Goal: Task Accomplishment & Management: Manage account settings

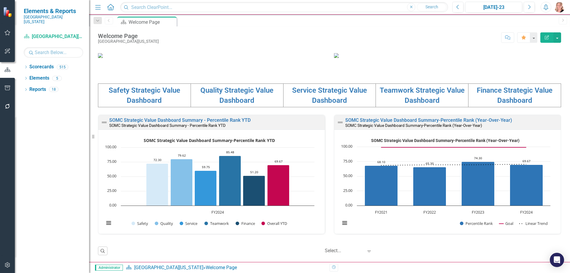
scroll to position [119, 0]
click at [231, 104] on link "Quality Strategic Value Dashboard" at bounding box center [236, 95] width 73 height 18
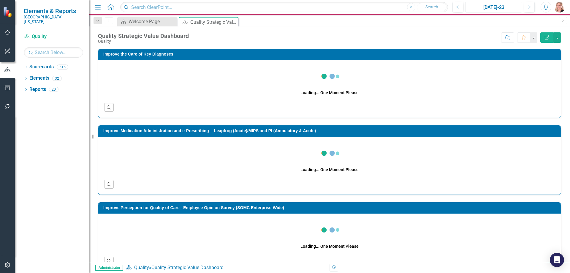
click at [491, 6] on div "[DATE]-23" at bounding box center [493, 7] width 53 height 7
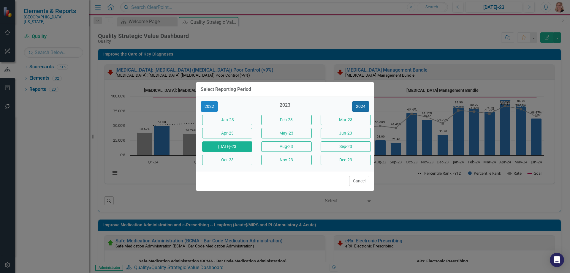
click at [361, 109] on button "2024" at bounding box center [360, 106] width 17 height 10
click at [365, 105] on button "2025" at bounding box center [360, 106] width 17 height 10
click at [232, 145] on button "[DATE]-25" at bounding box center [227, 146] width 50 height 10
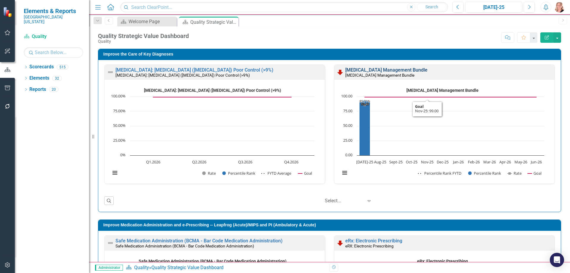
click at [419, 70] on link "[MEDICAL_DATA] Management Bundle" at bounding box center [386, 70] width 82 height 6
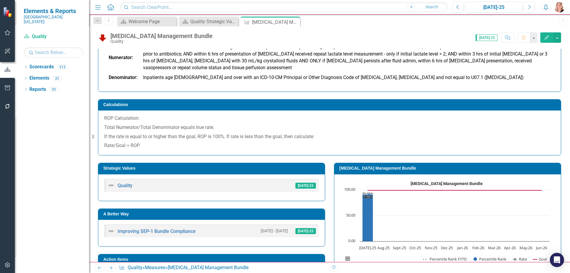
scroll to position [208, 0]
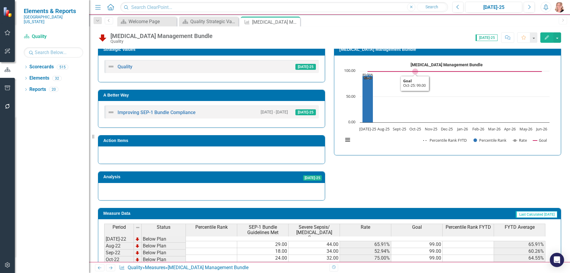
click at [420, 106] on rect "Interactive chart" at bounding box center [446, 104] width 212 height 89
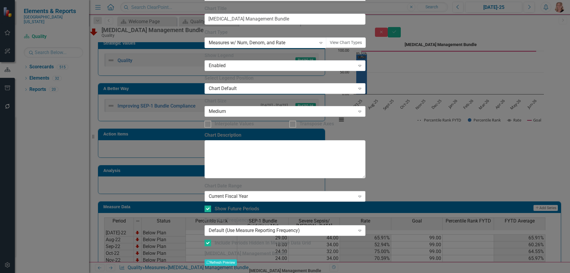
click at [262, 193] on div "Current Fiscal Year" at bounding box center [282, 196] width 146 height 7
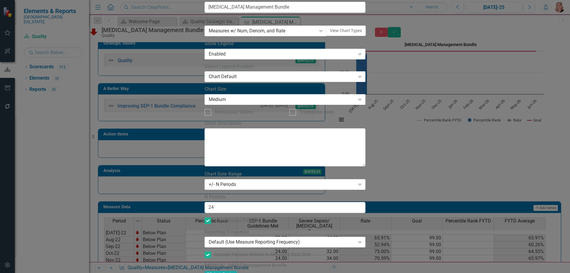
click at [237, 271] on button "Recalculate Refresh Preview" at bounding box center [220, 274] width 32 height 7
click at [211, 217] on div at bounding box center [207, 220] width 7 height 7
click at [208, 217] on input "Show Future Periods" at bounding box center [206, 219] width 4 height 4
checkbox input "false"
click at [237, 271] on button "Recalculate Refresh Preview" at bounding box center [220, 274] width 32 height 7
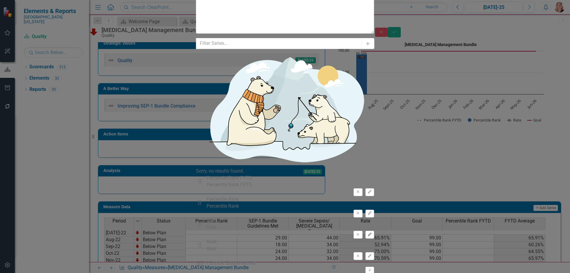
click at [374, 231] on button "Edit" at bounding box center [369, 235] width 9 height 8
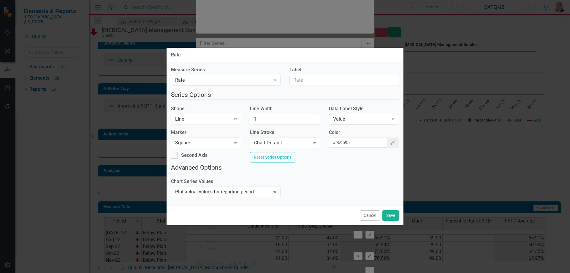
click at [366, 116] on div "Value" at bounding box center [360, 119] width 55 height 7
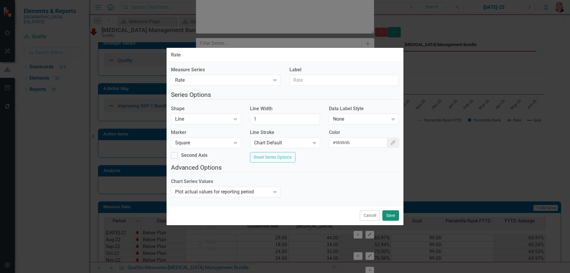
click at [395, 220] on button "Save" at bounding box center [390, 215] width 17 height 10
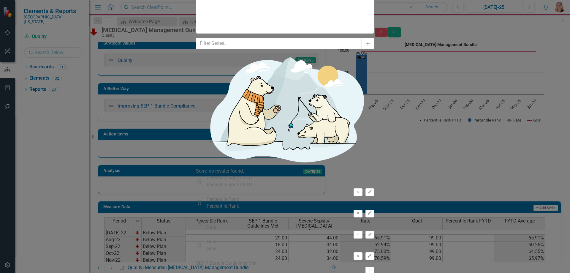
click at [370, 42] on icon "button" at bounding box center [368, 44] width 4 height 4
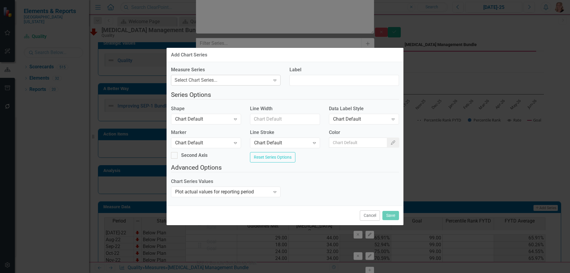
click at [217, 77] on div "Select Chart Series..." at bounding box center [195, 80] width 43 height 7
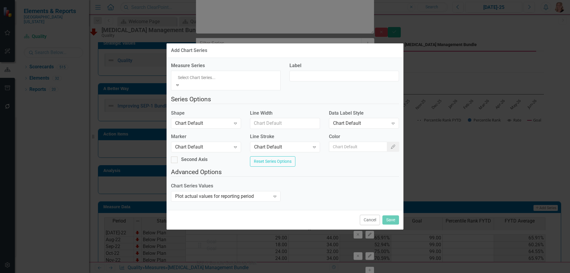
click at [246, 272] on div "Percentile Rank" at bounding box center [285, 276] width 570 height 7
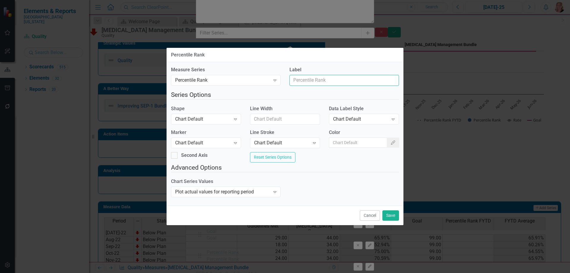
click at [351, 76] on input "Label" at bounding box center [343, 80] width 109 height 11
type input "Trend Line"
click at [224, 118] on div "Chart Default" at bounding box center [202, 119] width 55 height 7
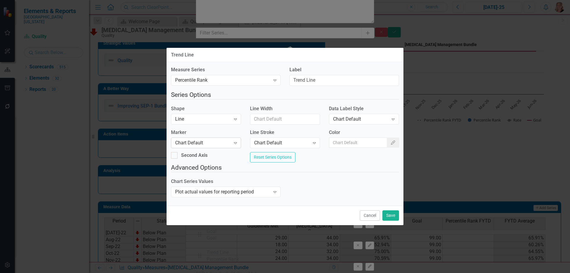
click at [211, 142] on div "Chart Default" at bounding box center [202, 142] width 55 height 7
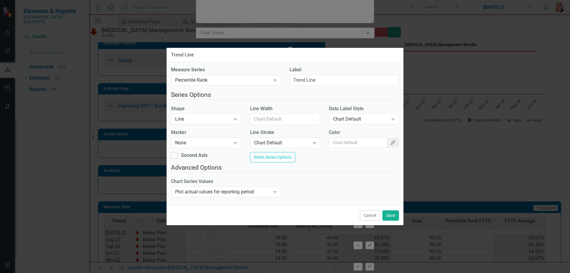
click at [390, 141] on icon "Color Picker" at bounding box center [392, 142] width 5 height 4
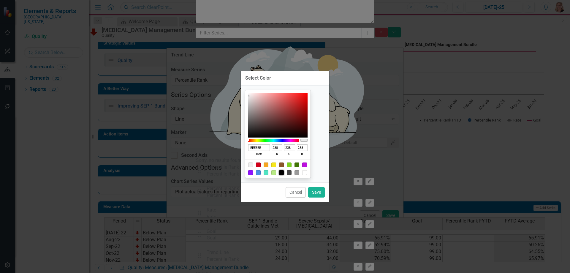
click at [284, 172] on div at bounding box center [281, 172] width 5 height 5
type input "000000"
type input "0"
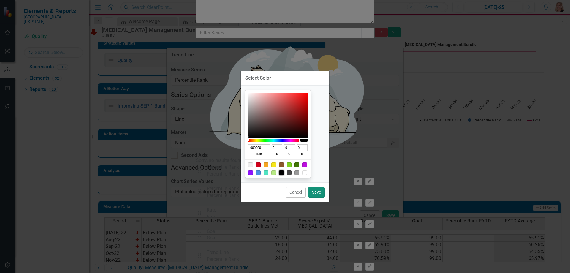
click at [318, 192] on button "Save" at bounding box center [316, 192] width 17 height 10
type input "#000000"
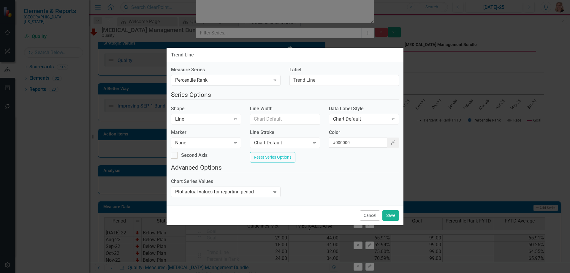
click at [220, 201] on div "Chart Series Values Plot actual values for reporting period Expand" at bounding box center [225, 189] width 118 height 23
click at [220, 195] on div "Plot actual values for reporting period" at bounding box center [222, 191] width 95 height 7
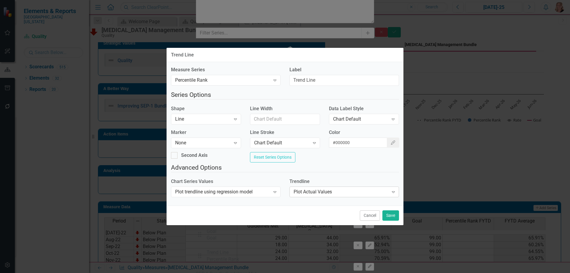
click at [323, 195] on div "Plot Actual Values" at bounding box center [340, 191] width 95 height 7
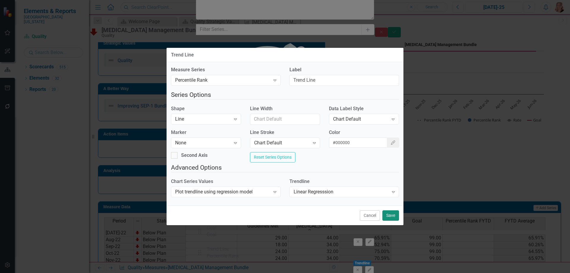
click at [394, 220] on button "Save" at bounding box center [390, 215] width 17 height 10
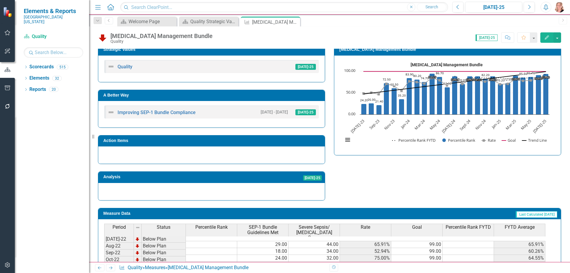
scroll to position [178, 0]
